Goal: Information Seeking & Learning: Learn about a topic

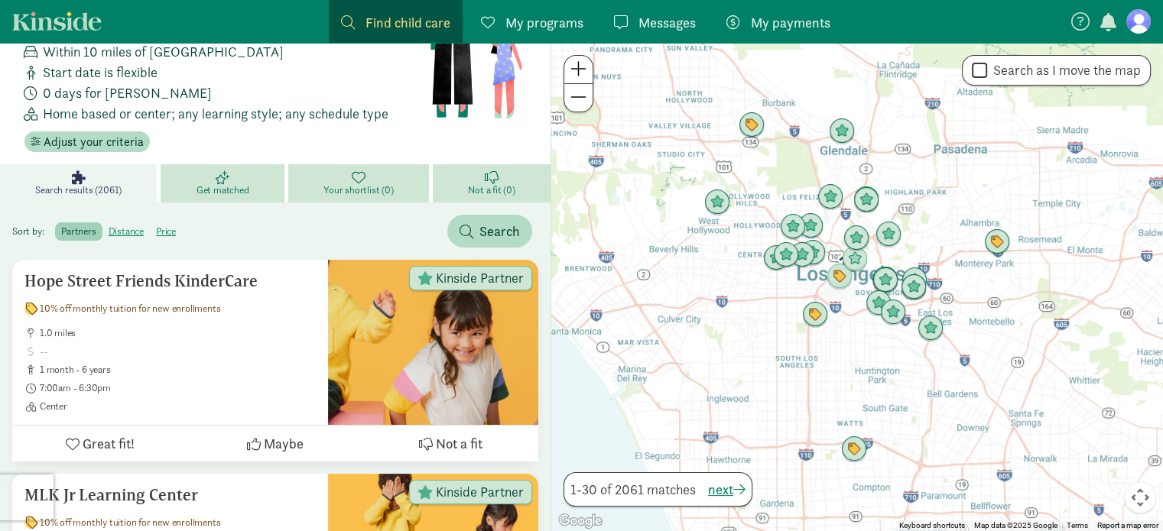
scroll to position [203, 0]
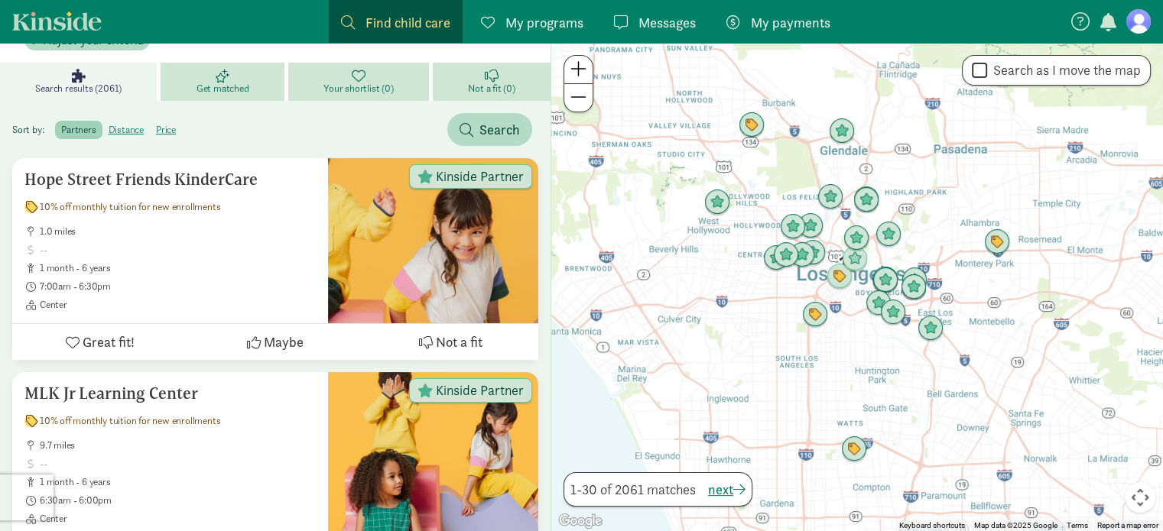
click at [914, 202] on div at bounding box center [857, 287] width 612 height 489
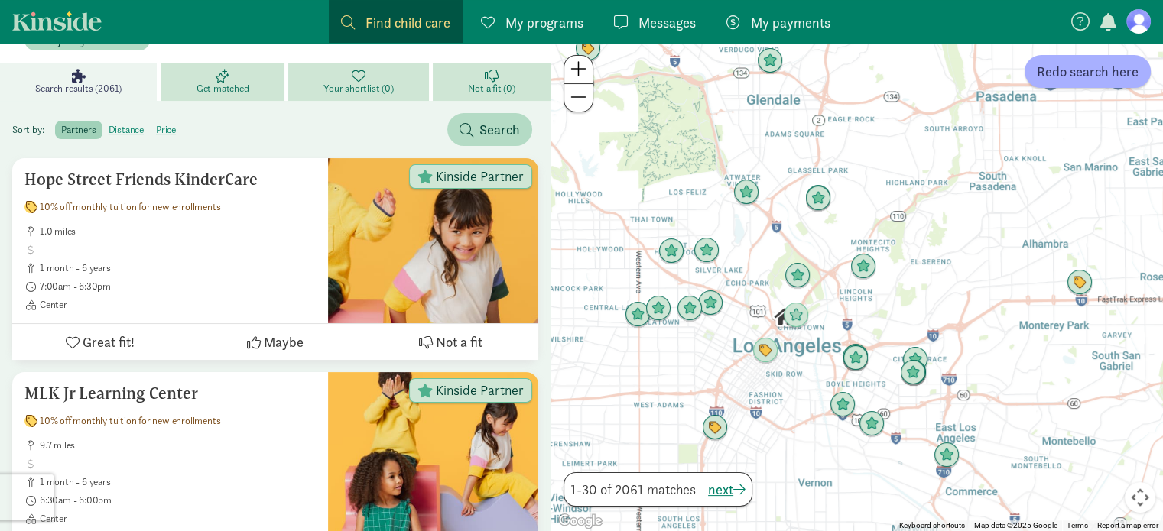
click at [735, 362] on div at bounding box center [857, 287] width 612 height 489
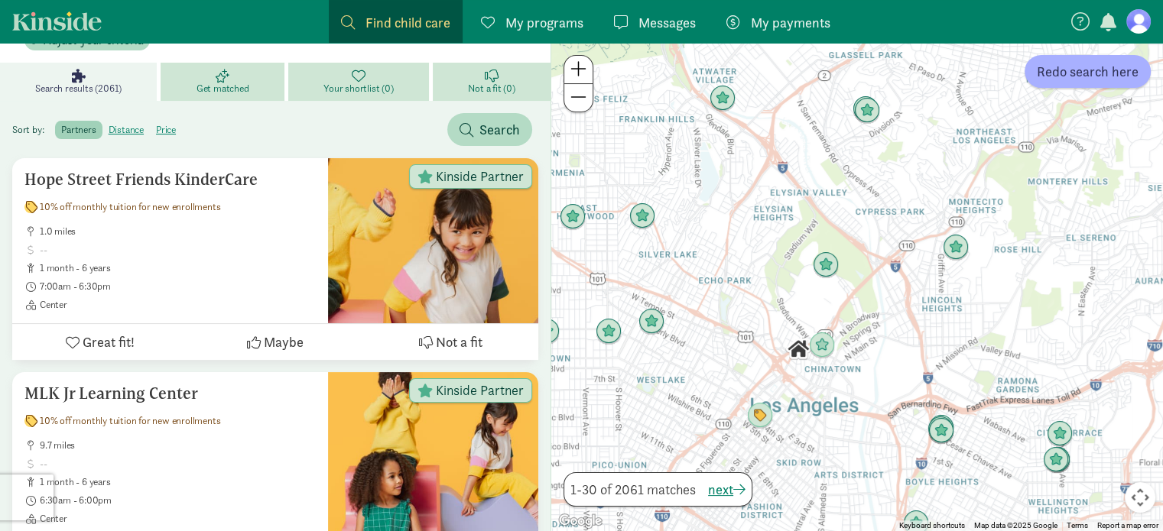
drag, startPoint x: 898, startPoint y: 109, endPoint x: 859, endPoint y: 190, distance: 89.6
click at [859, 190] on div at bounding box center [857, 287] width 612 height 489
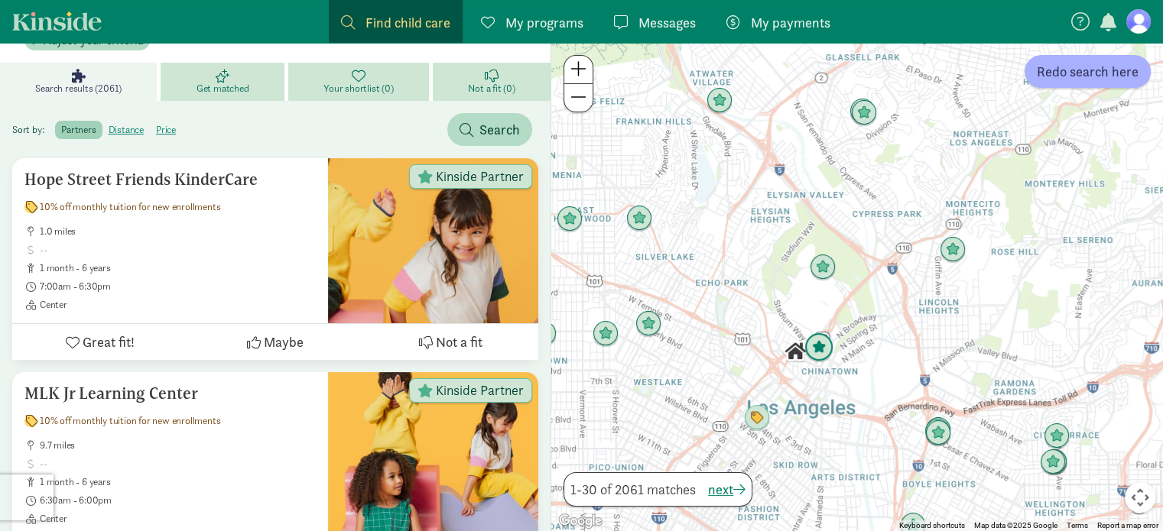
click at [812, 343] on img "Click to see details" at bounding box center [818, 347] width 29 height 29
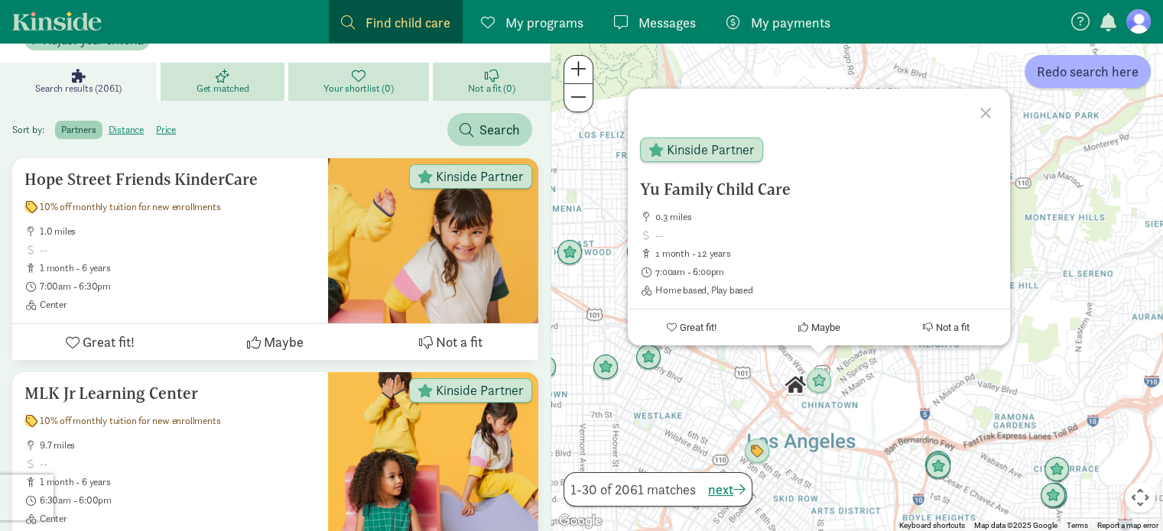
click at [716, 395] on div "Yu Family Child Care 0.3 miles 1 month - 12 years 7:00am - 6:00pm Home based, P…" at bounding box center [857, 287] width 612 height 489
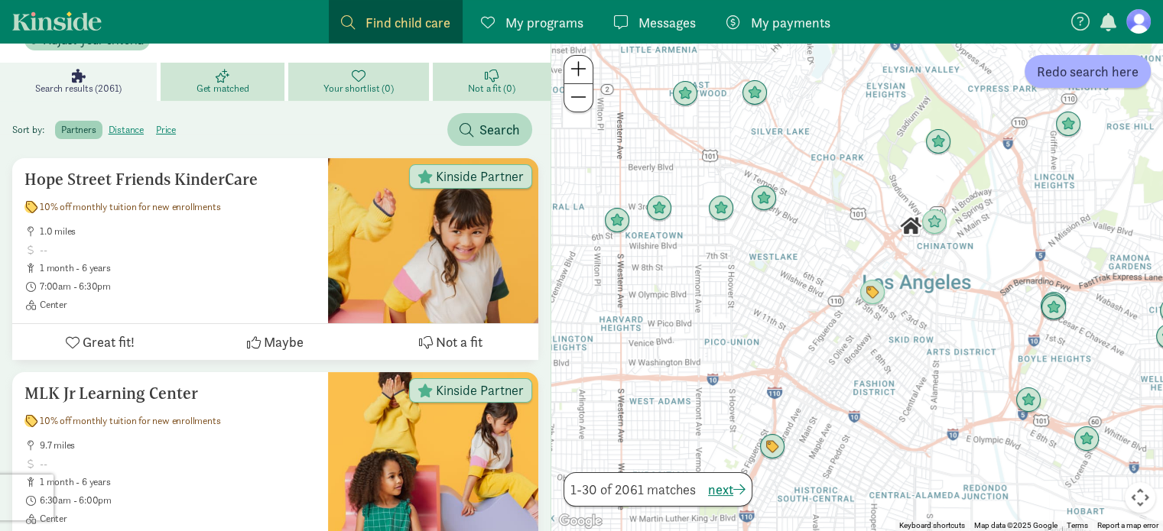
drag, startPoint x: 667, startPoint y: 405, endPoint x: 782, endPoint y: 244, distance: 198.4
click at [782, 244] on div at bounding box center [857, 287] width 612 height 489
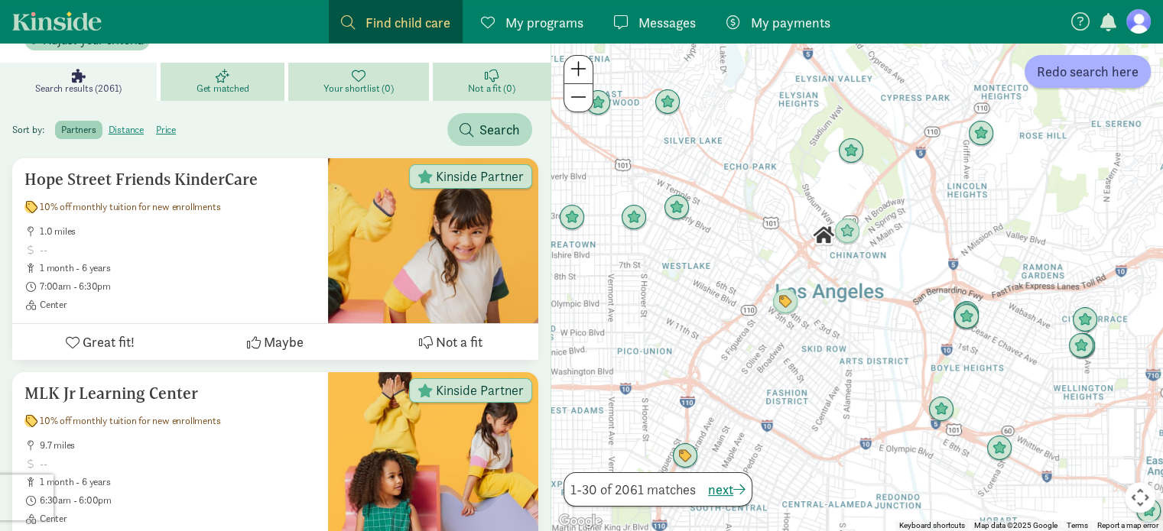
drag, startPoint x: 755, startPoint y: 261, endPoint x: 657, endPoint y: 278, distance: 99.3
click at [657, 278] on div at bounding box center [857, 287] width 612 height 489
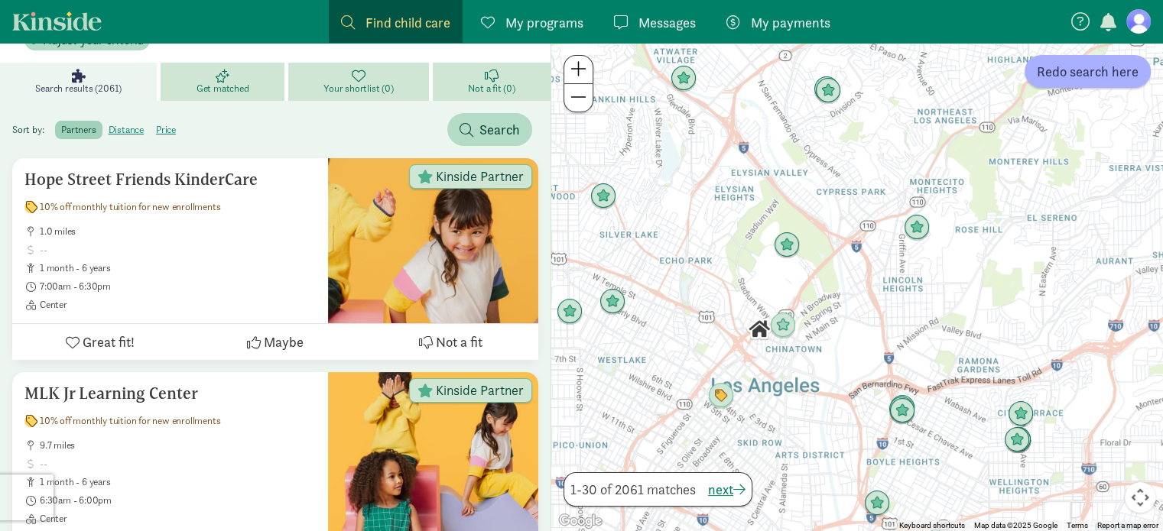
drag, startPoint x: 887, startPoint y: 201, endPoint x: 810, endPoint y: 317, distance: 138.5
click at [809, 317] on div at bounding box center [857, 287] width 612 height 489
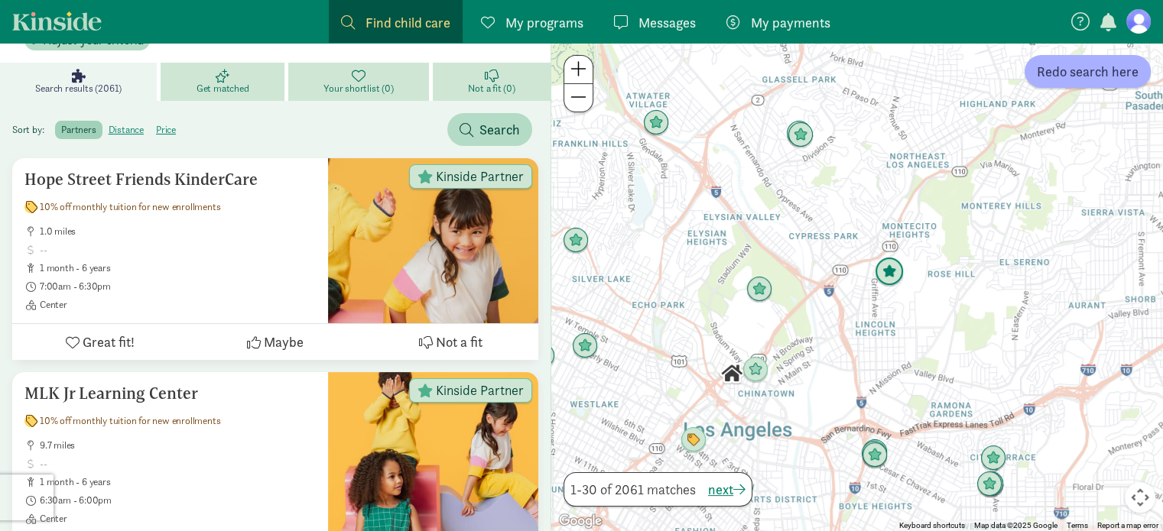
click at [883, 272] on img "Click to see details" at bounding box center [889, 272] width 29 height 29
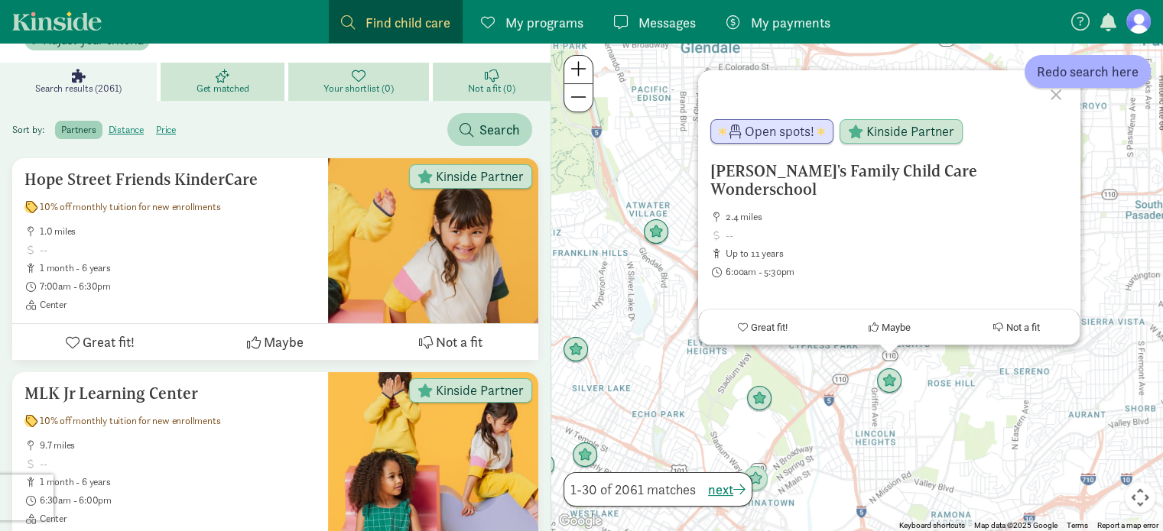
click at [804, 408] on div "[PERSON_NAME]'s Family Child Care Wonderschool 2.4 miles up to 11 years 6:00am …" at bounding box center [857, 287] width 612 height 489
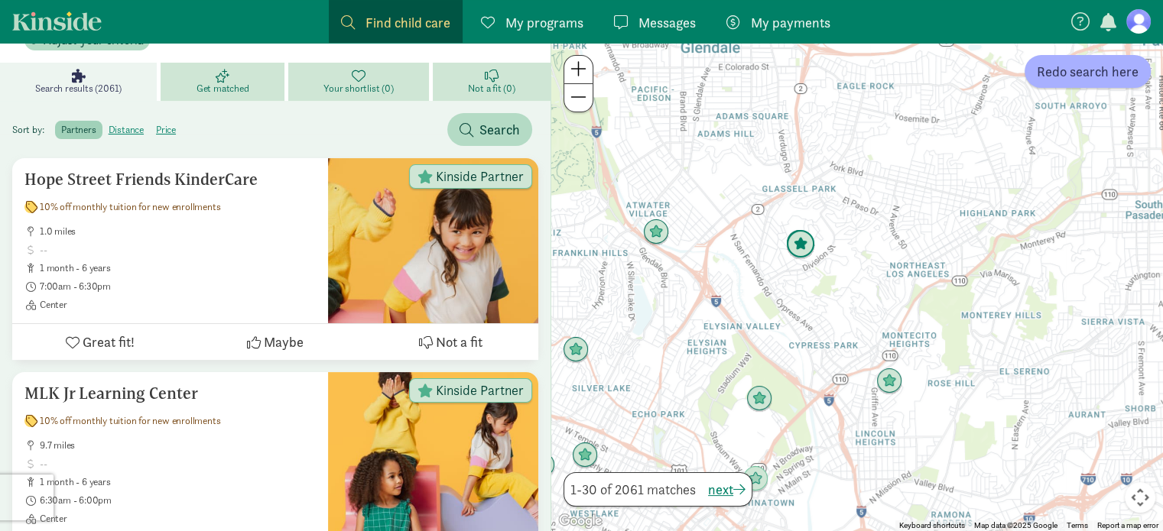
click at [804, 240] on img "Click to see details" at bounding box center [800, 244] width 29 height 29
